Goal: Task Accomplishment & Management: Use online tool/utility

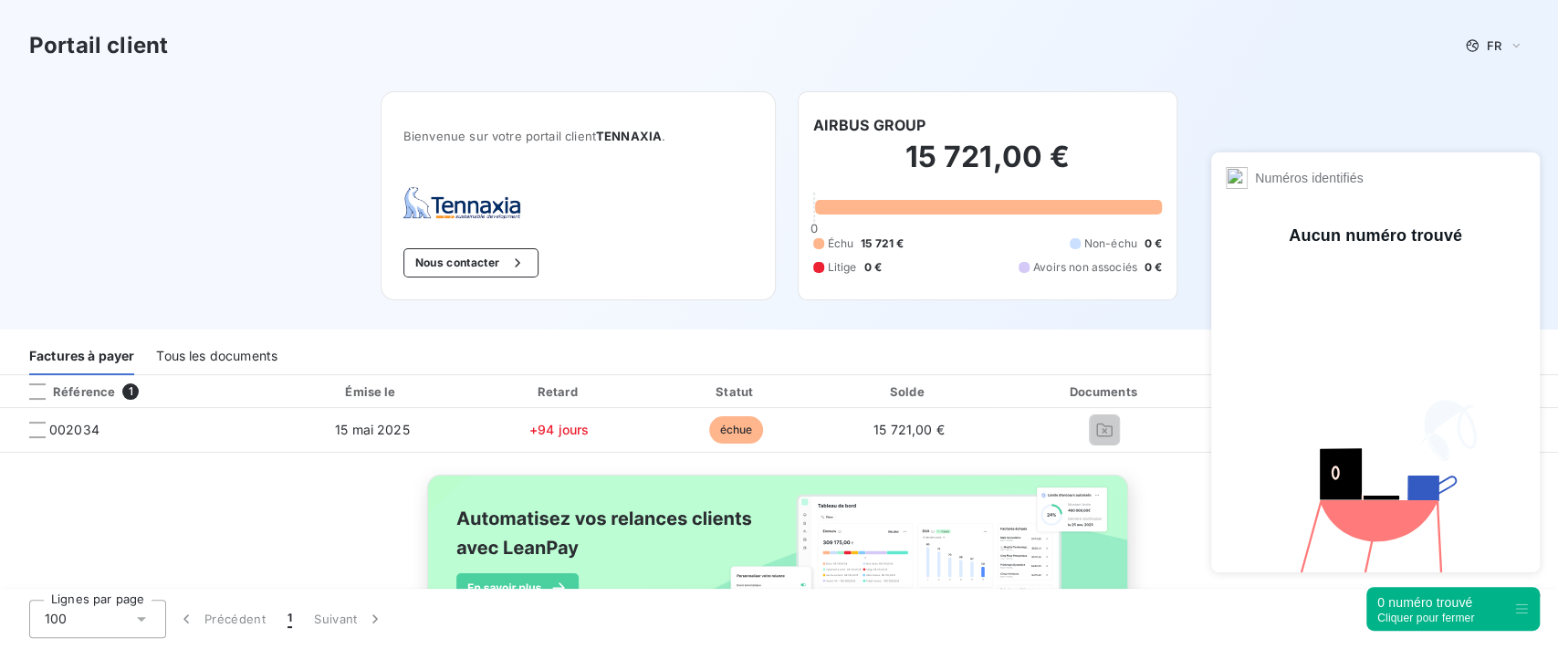
click at [1467, 605] on div "0 numéro trouvé" at bounding box center [1425, 602] width 97 height 18
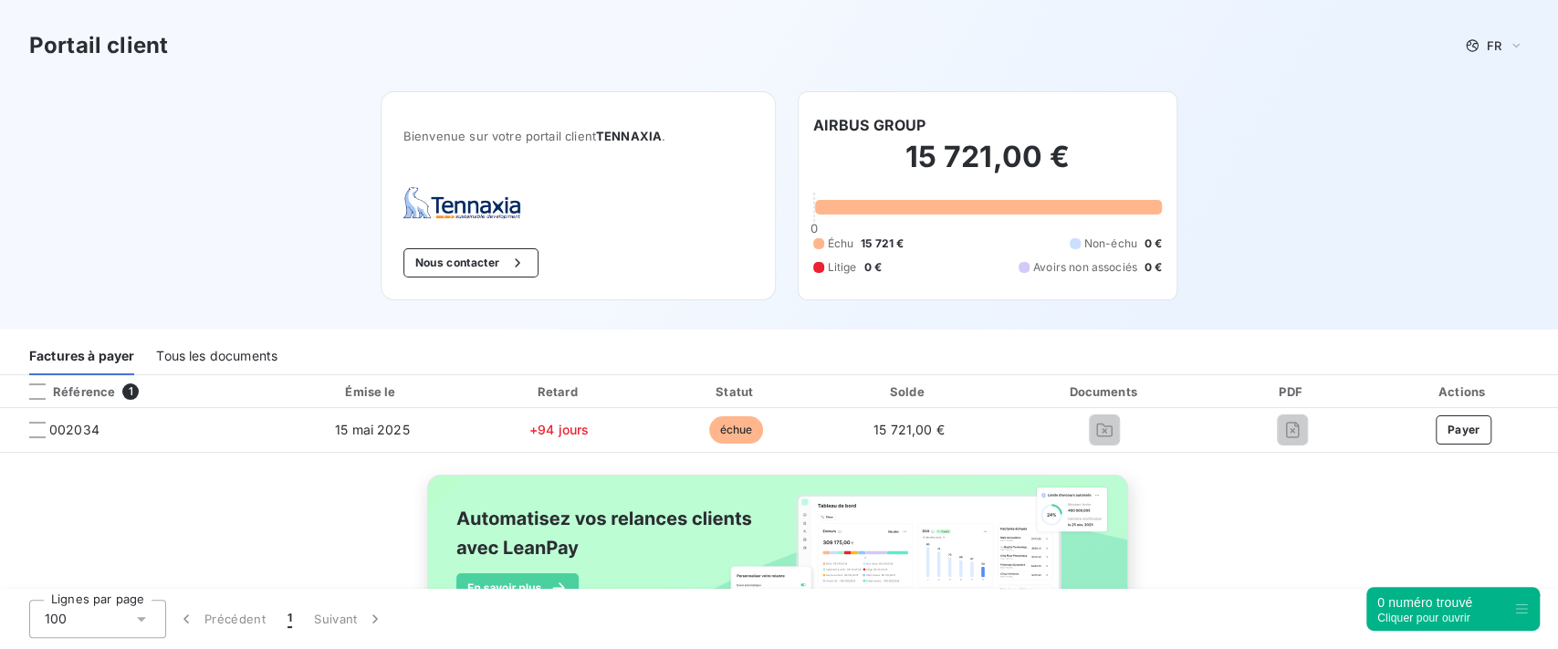
click at [257, 361] on div "Tous les documents" at bounding box center [216, 356] width 121 height 38
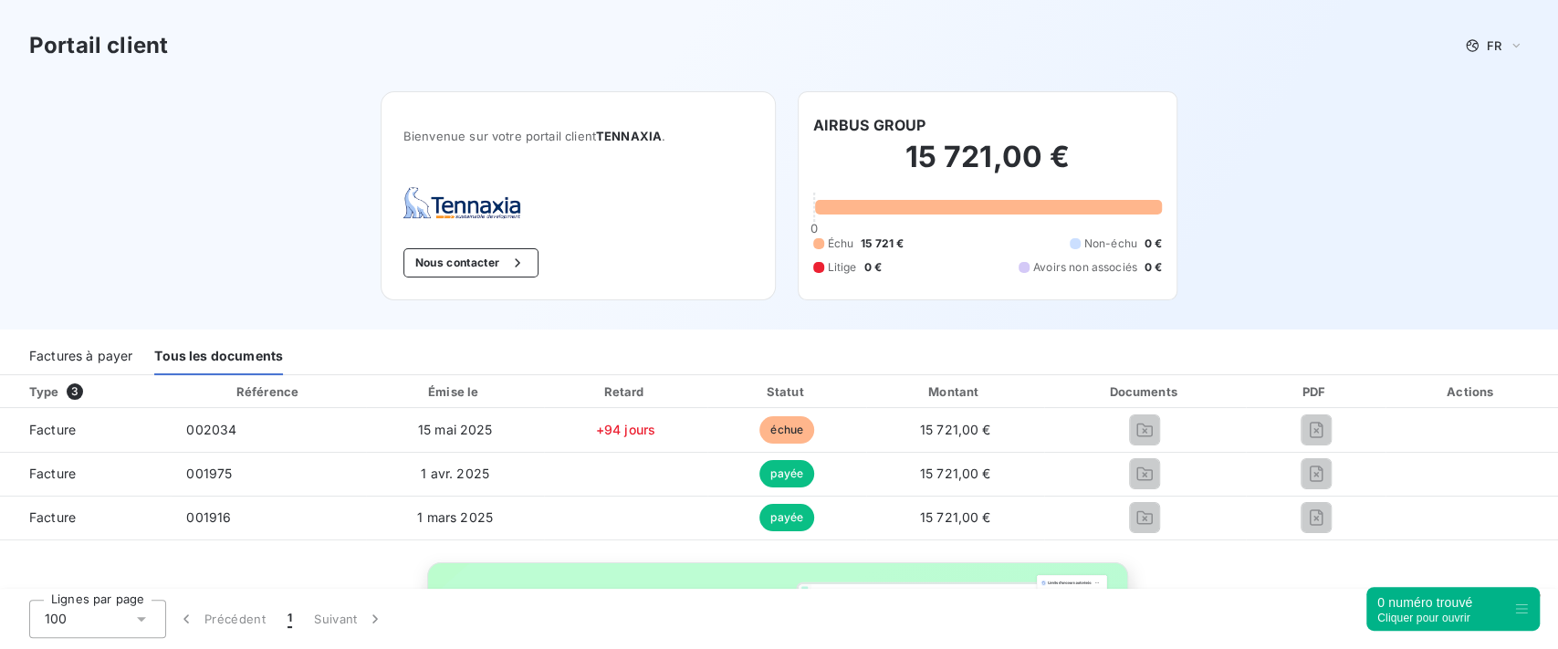
click at [102, 358] on div "Factures à payer" at bounding box center [80, 356] width 103 height 38
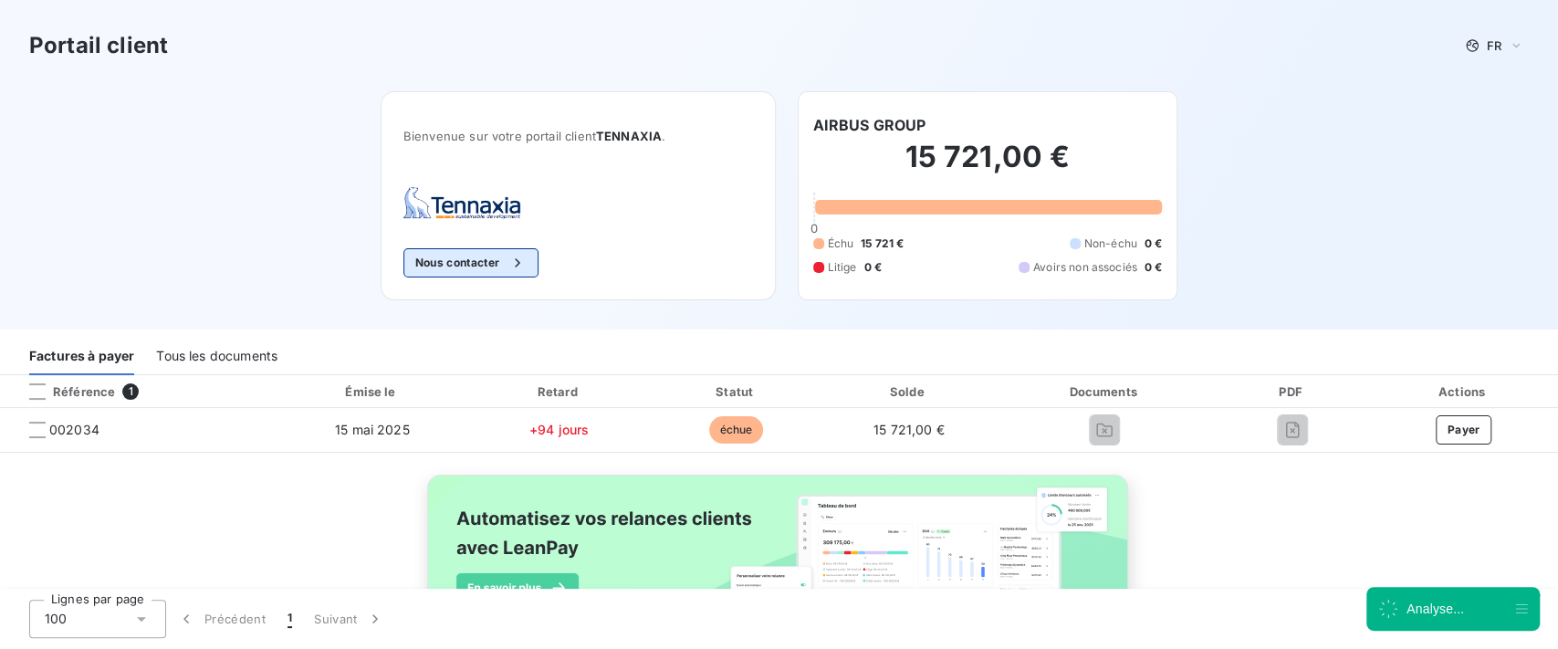
click at [500, 267] on div "button" at bounding box center [512, 263] width 27 height 18
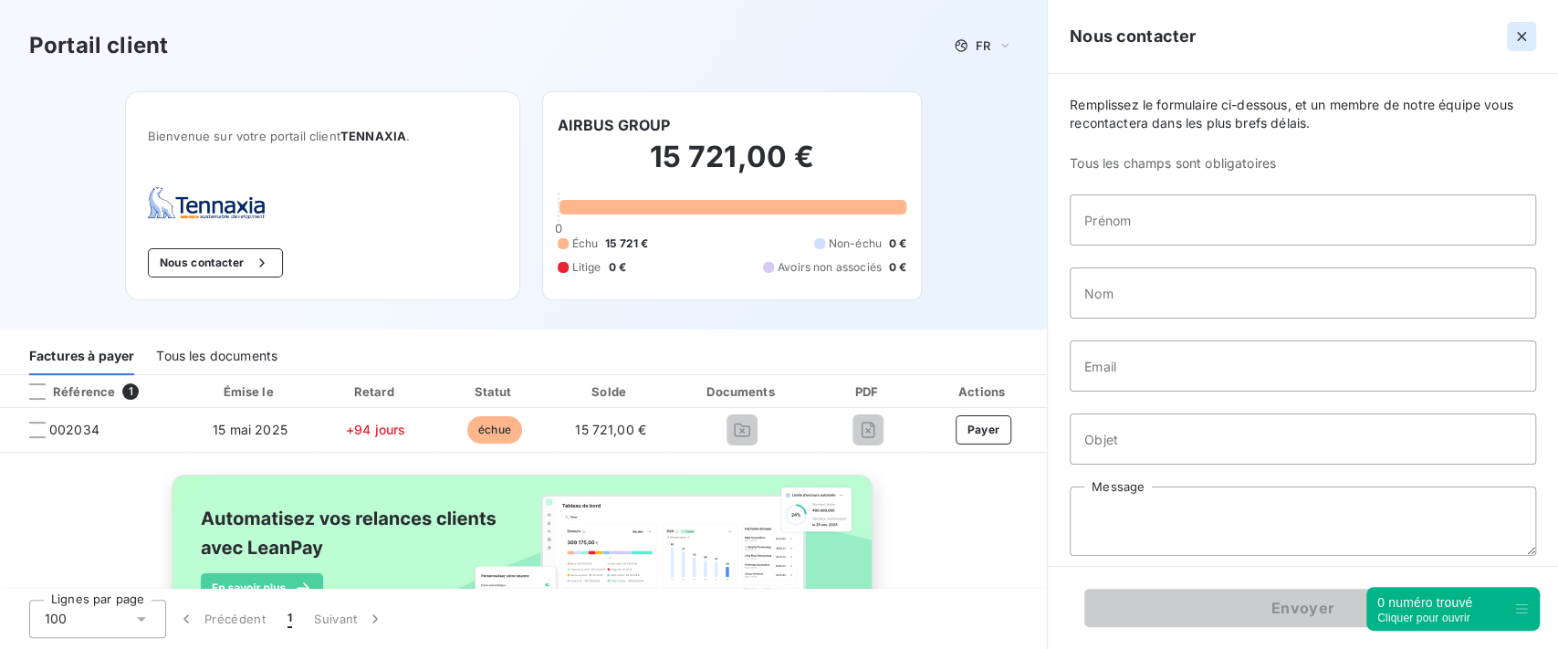
click at [1516, 37] on icon "button" at bounding box center [1522, 36] width 18 height 18
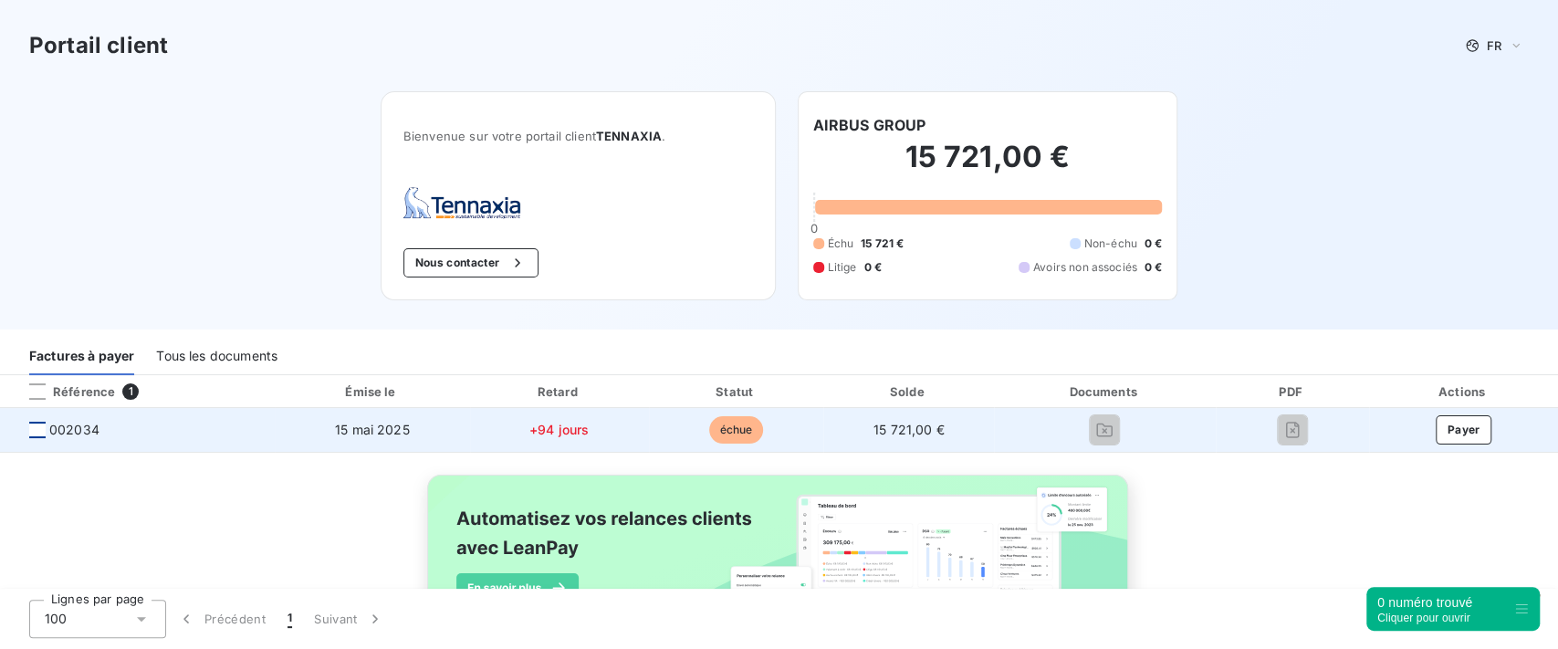
click at [33, 434] on div at bounding box center [37, 430] width 16 height 16
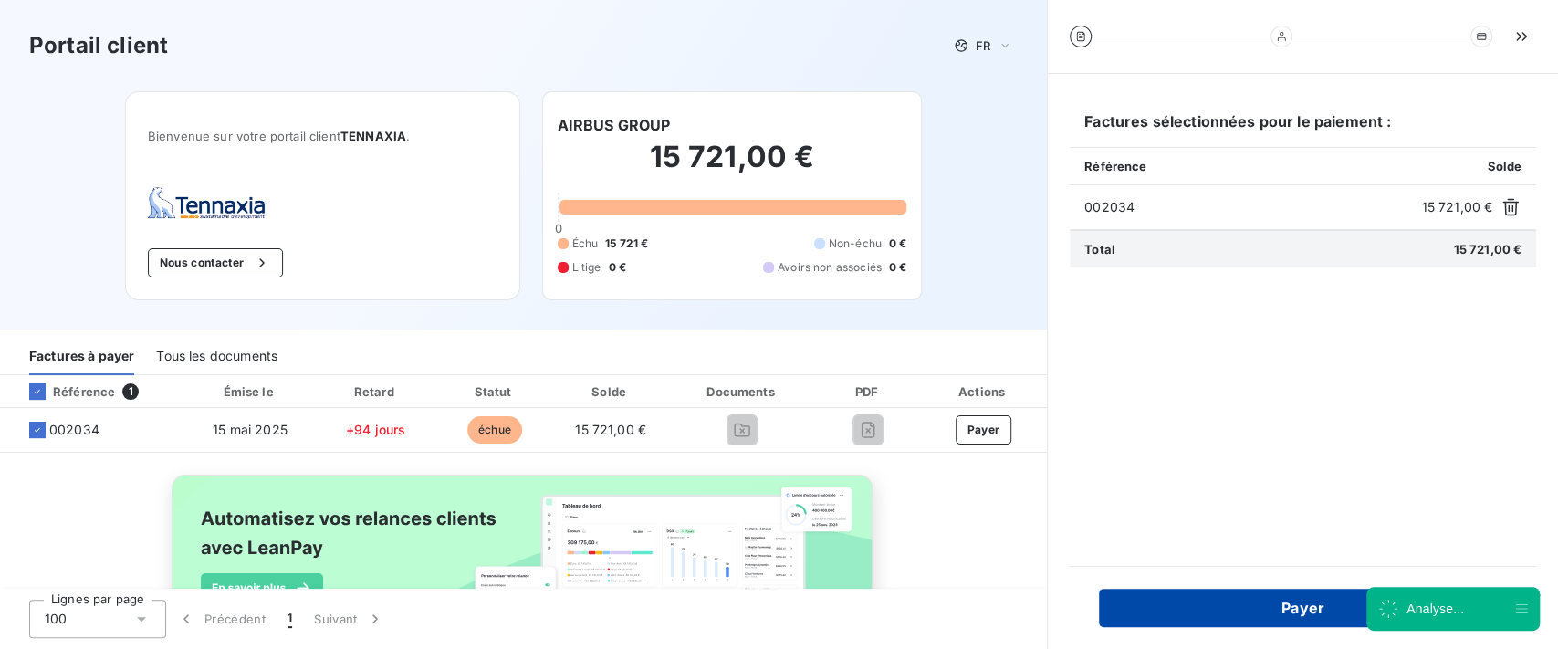
click at [1160, 603] on button "Payer" at bounding box center [1303, 608] width 408 height 38
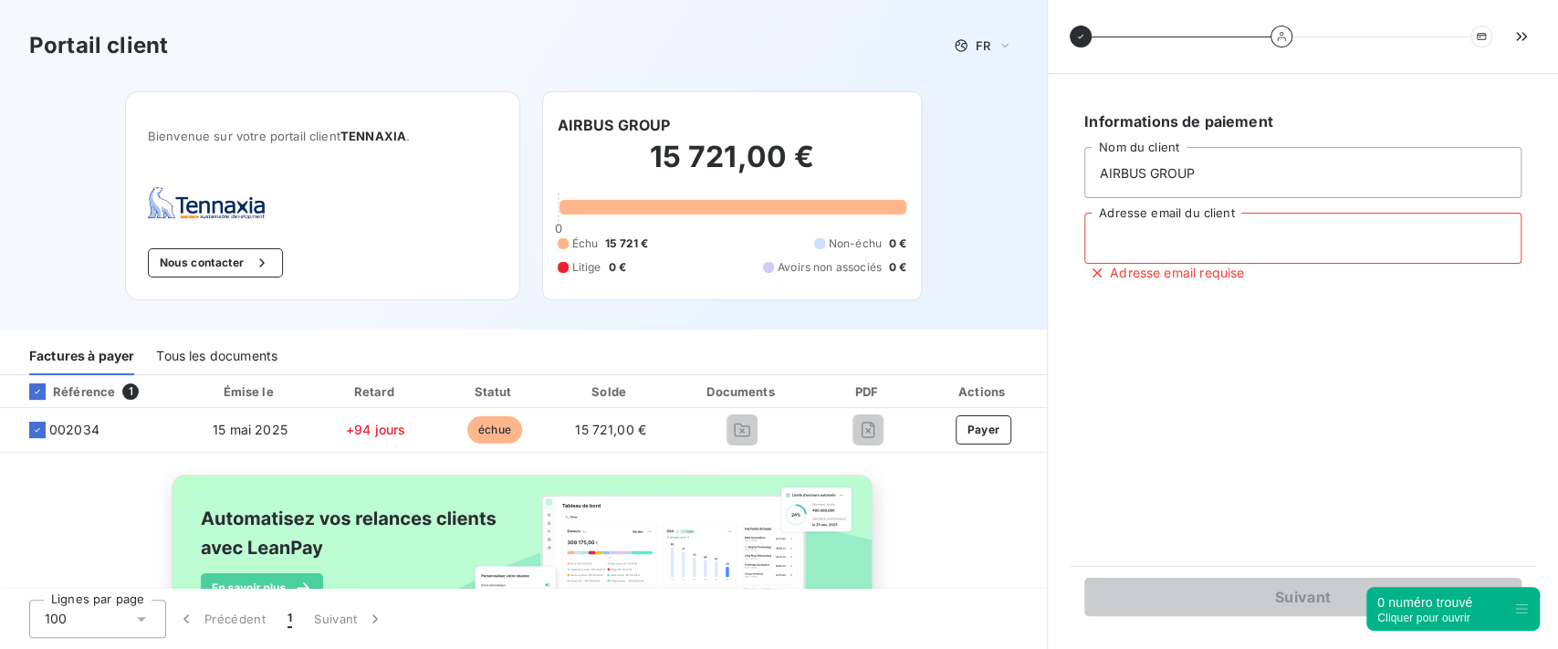
click at [1156, 223] on input "Adresse email du client" at bounding box center [1302, 238] width 437 height 51
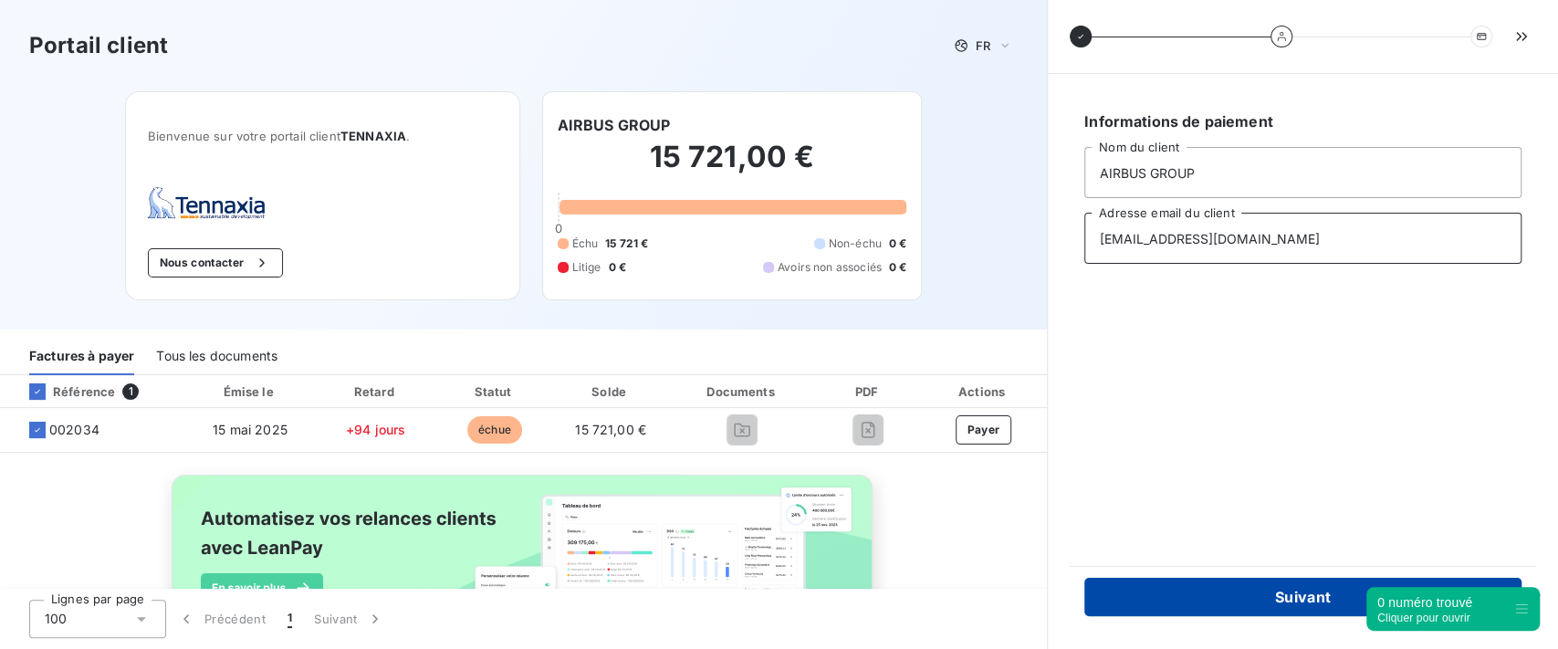
type input "[EMAIL_ADDRESS][DOMAIN_NAME]"
click at [1205, 595] on button "Suivant" at bounding box center [1302, 597] width 437 height 38
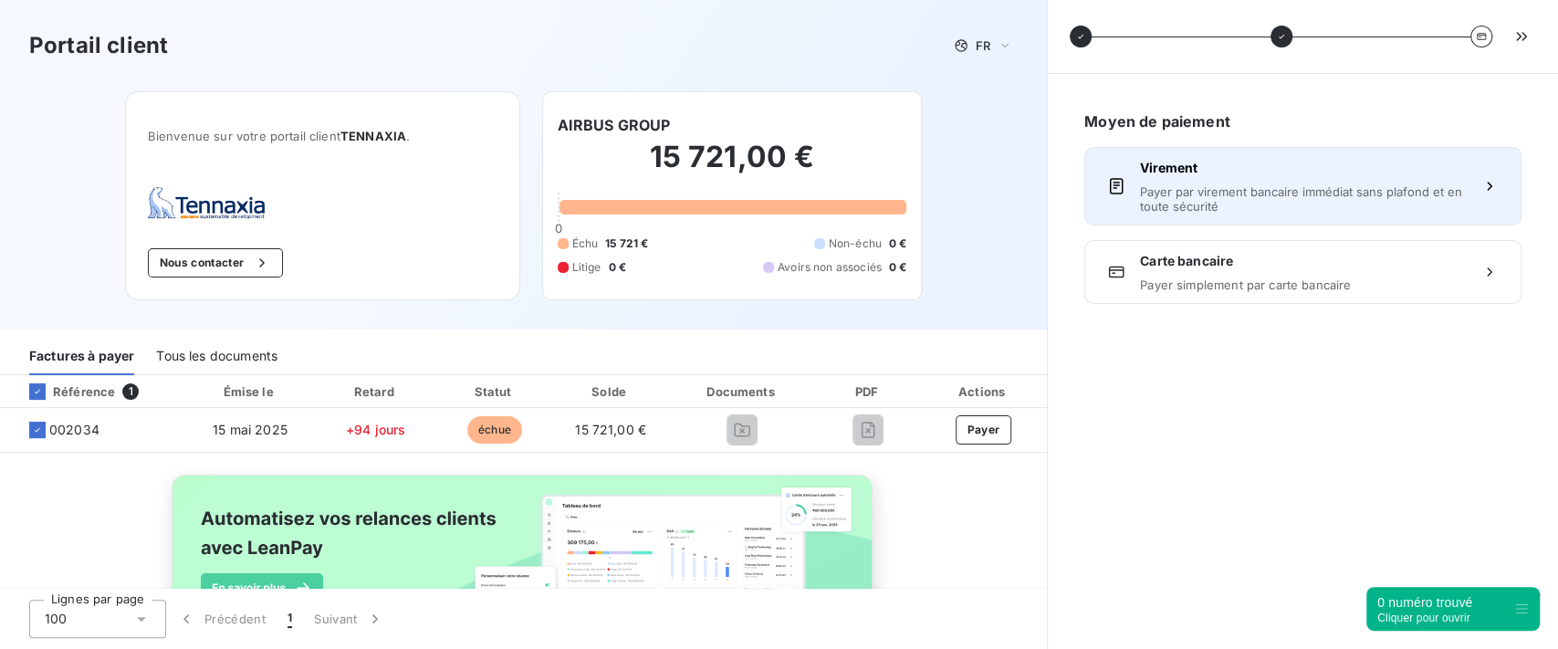
click at [1235, 172] on span "Virement" at bounding box center [1303, 168] width 326 height 18
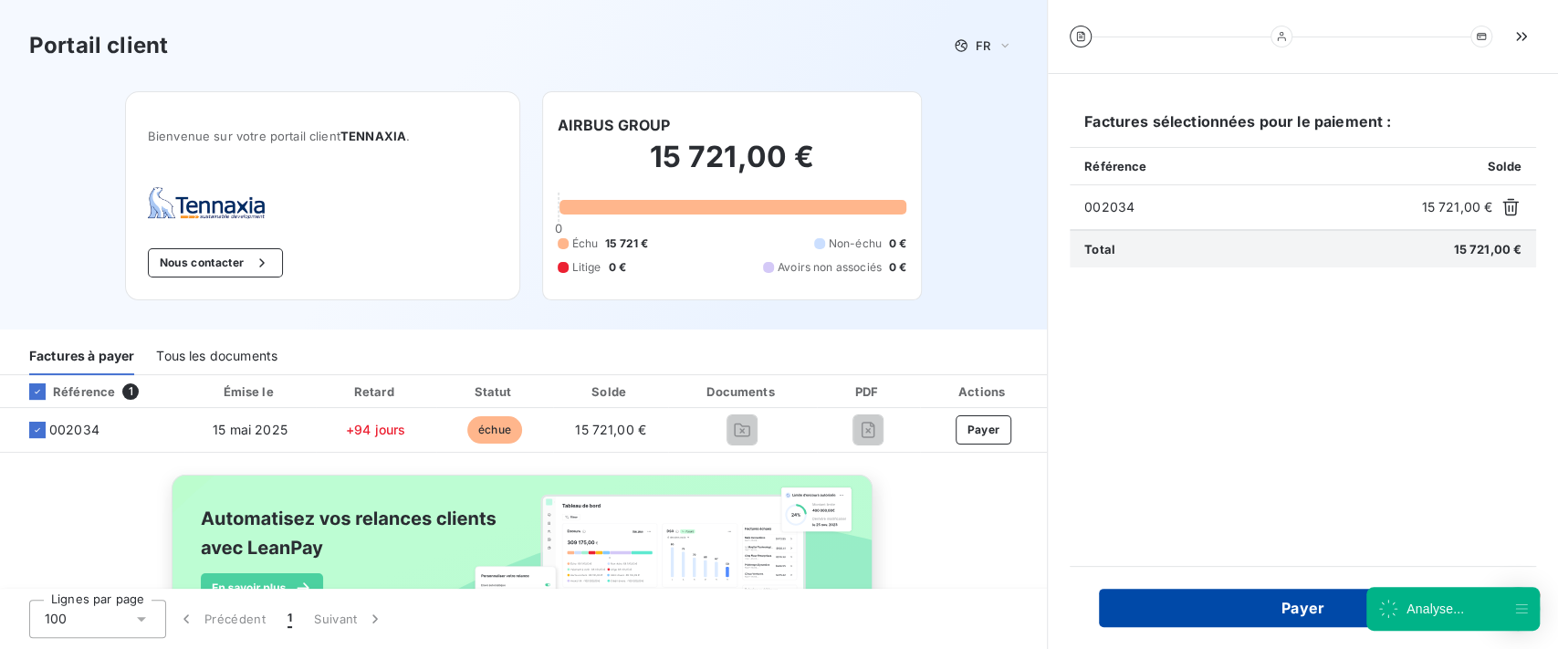
click at [1179, 602] on button "Payer" at bounding box center [1303, 608] width 408 height 38
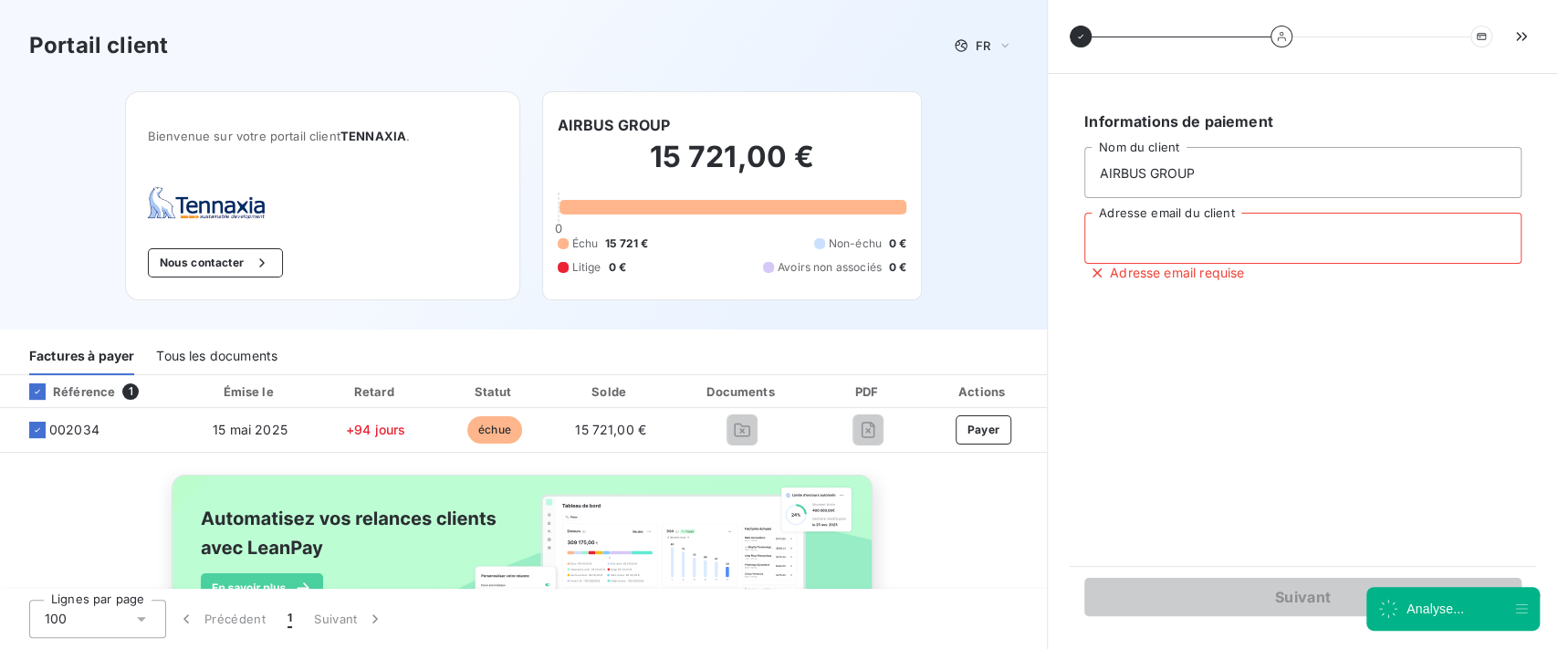
click at [1184, 239] on input "Adresse email du client" at bounding box center [1302, 238] width 437 height 51
type input "antoine@leanpay.fr"
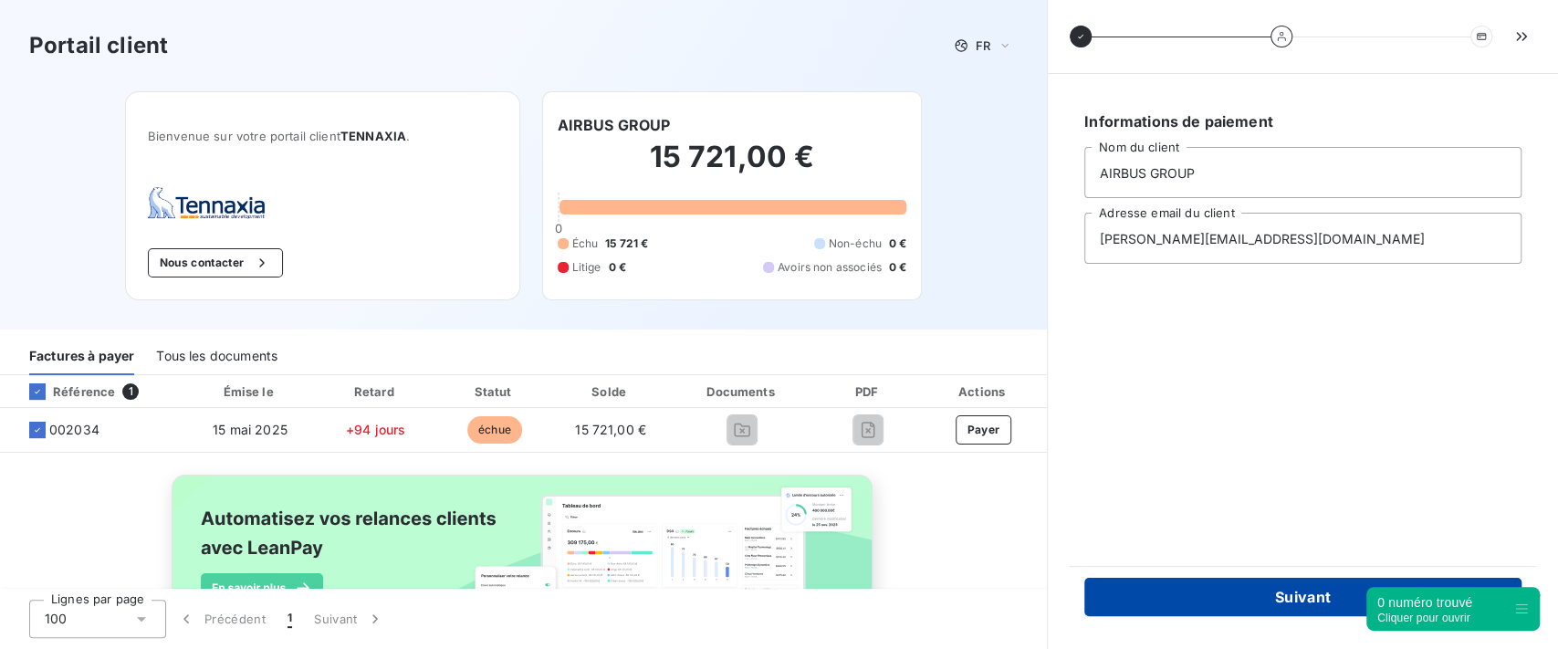
click at [1193, 600] on button "Suivant" at bounding box center [1302, 597] width 437 height 38
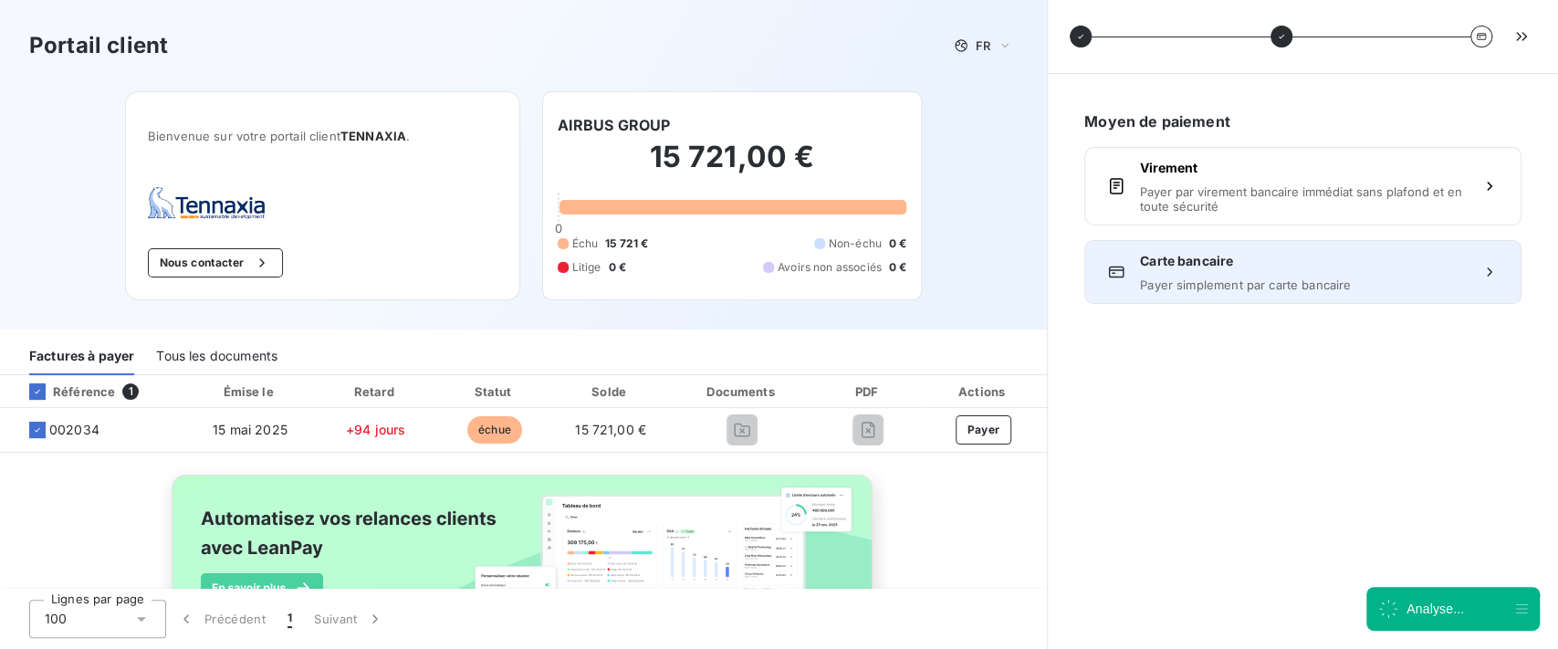
click at [1273, 258] on span "Carte bancaire" at bounding box center [1303, 261] width 326 height 18
